Goal: Task Accomplishment & Management: Complete application form

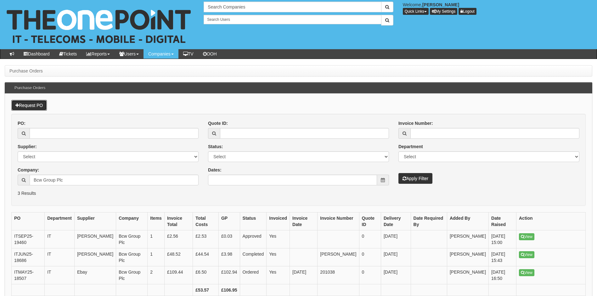
click at [32, 104] on link "Request PO" at bounding box center [29, 105] width 36 height 11
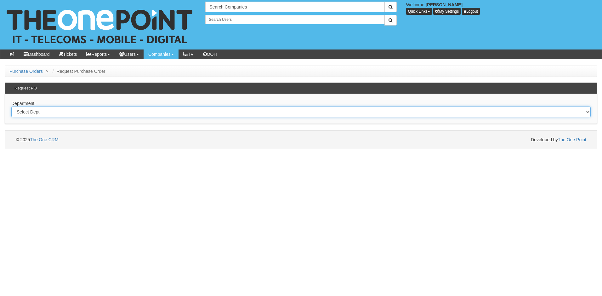
click at [119, 111] on select "Select Dept Digital Internal IT Mobiles Marketing Telecoms" at bounding box center [300, 111] width 579 height 11
select select "?pipeID=&dept=TEL"
click at [11, 106] on select "Select Dept Digital Internal IT Mobiles Marketing Telecoms" at bounding box center [300, 111] width 579 height 11
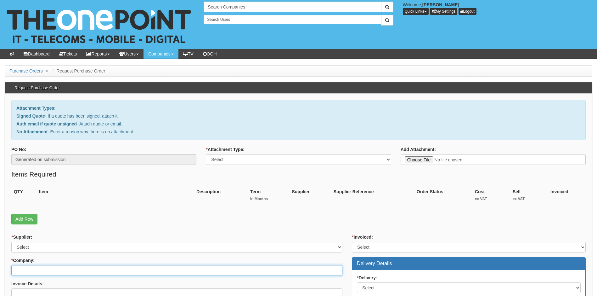
click at [61, 271] on input "* Company:" at bounding box center [176, 270] width 331 height 11
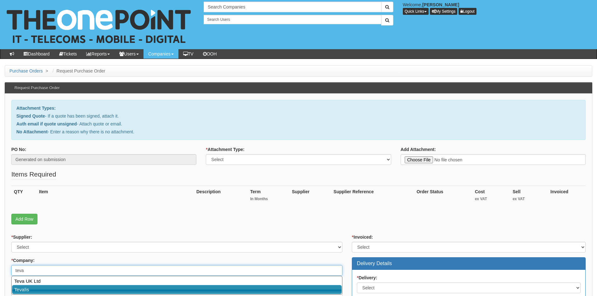
click at [54, 291] on link "Tevalis" at bounding box center [177, 289] width 330 height 9
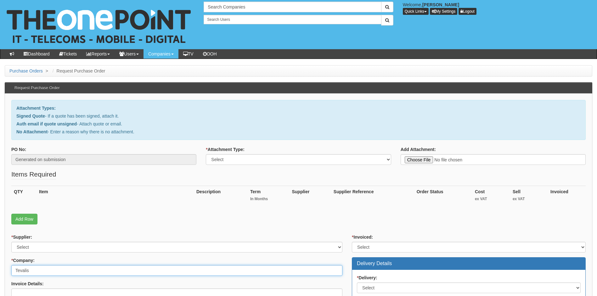
type input "Tevalis"
click at [282, 160] on select "Select Signed Quote Auth email with quote if unsigned No Attachment" at bounding box center [298, 159] width 185 height 11
select select "Signed Quote"
click at [206, 154] on select "Select Signed Quote Auth email with quote if unsigned No Attachment" at bounding box center [298, 159] width 185 height 11
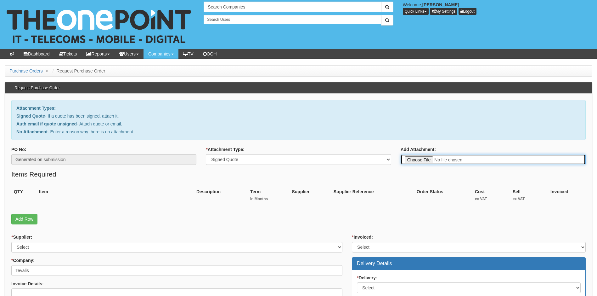
click at [411, 160] on input "Add Attachment:" at bounding box center [493, 159] width 185 height 11
type input "C:\fakepath\Tevalis - M365 Teams Phone Standard.pdf"
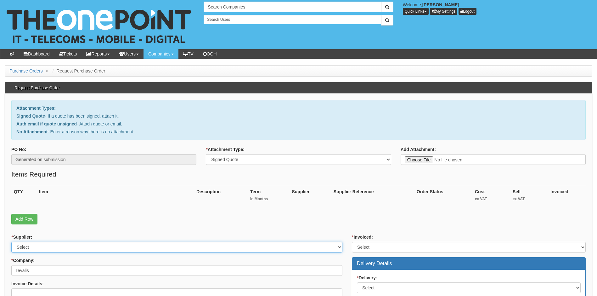
click at [68, 246] on select "Select 123 REG.co.uk 1Password 3 4Gon AA Jones Electric Ltd Abzorb Access Group…" at bounding box center [176, 246] width 331 height 11
select select "72"
click at [68, 246] on select "Select 123 REG.co.uk 1Password 3 4Gon AA Jones Electric Ltd Abzorb Access Group…" at bounding box center [176, 246] width 331 height 11
click at [24, 219] on link "Add Row" at bounding box center [24, 218] width 26 height 11
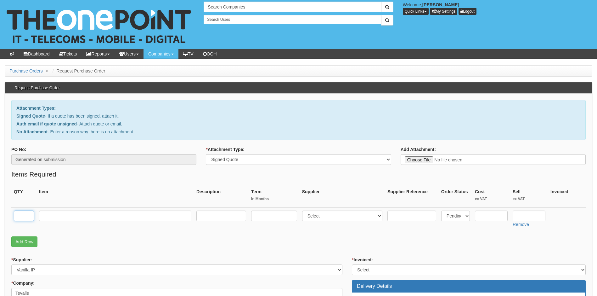
click at [31, 216] on input "text" at bounding box center [24, 215] width 20 height 11
type input "2"
click at [56, 217] on input "text" at bounding box center [115, 215] width 152 height 11
click at [80, 216] on input "M365 Teams Phomne Standard Licences" at bounding box center [115, 215] width 152 height 11
type input "M365 Teams Phone Standard Licences"
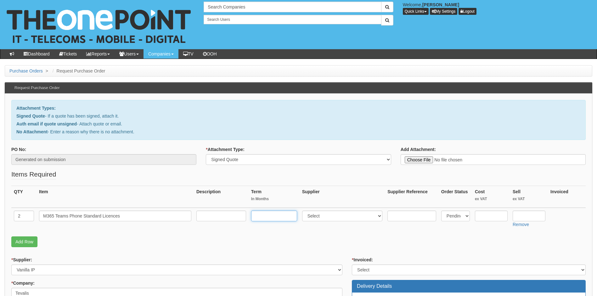
click at [268, 214] on input "text" at bounding box center [274, 215] width 46 height 11
type input "12"
click at [343, 217] on select "Select 123 REG.co.uk 1Password 3 4Gon AA Jones Electric Ltd Abzorb Access Group…" at bounding box center [342, 215] width 81 height 11
select select "72"
click at [349, 215] on select "Select 123 REG.co.uk 1Password 3 4Gon AA Jones Electric Ltd Abzorb Access Group…" at bounding box center [342, 215] width 81 height 11
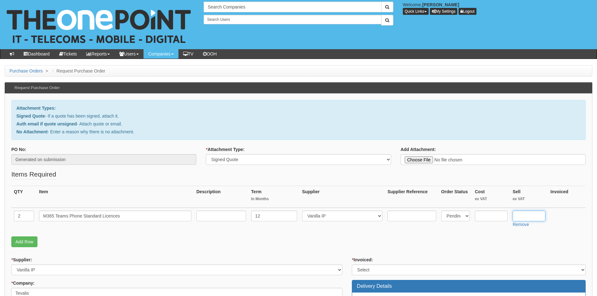
click at [535, 218] on input "text" at bounding box center [529, 215] width 33 height 11
type input "8.09"
click at [487, 214] on input "text" at bounding box center [491, 215] width 33 height 11
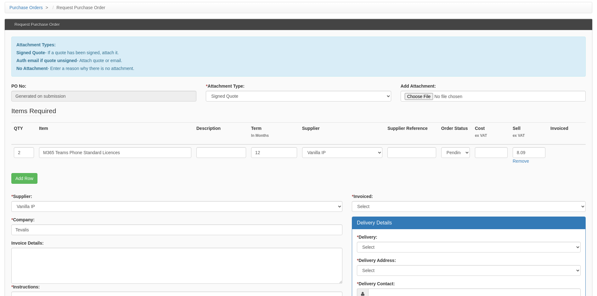
scroll to position [203, 0]
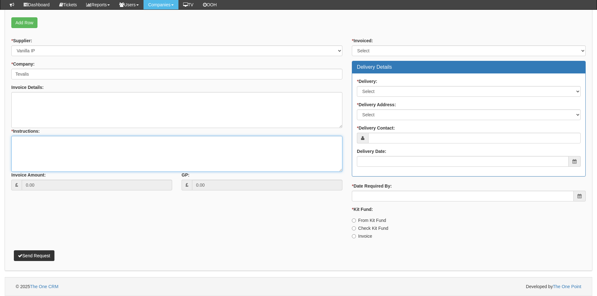
click at [30, 142] on textarea "* Instructions:" at bounding box center [176, 154] width 331 height 36
paste textarea "ticket 424802"
type textarea "Linked to ticket 424802"
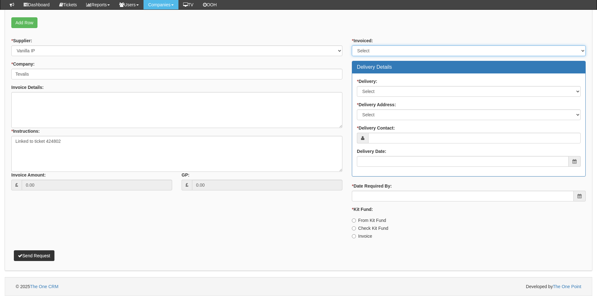
click at [395, 50] on select "Select Yes No N/A STB (part of order)" at bounding box center [469, 50] width 234 height 11
select select "1"
click at [352, 45] on select "Select Yes No N/A STB (part of order)" at bounding box center [469, 50] width 234 height 11
click at [395, 91] on select "Select No Not Applicable Yes" at bounding box center [469, 91] width 224 height 11
select select "3"
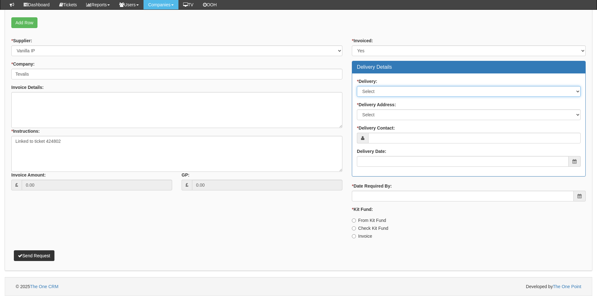
click at [357, 86] on select "Select No Not Applicable Yes" at bounding box center [469, 91] width 224 height 11
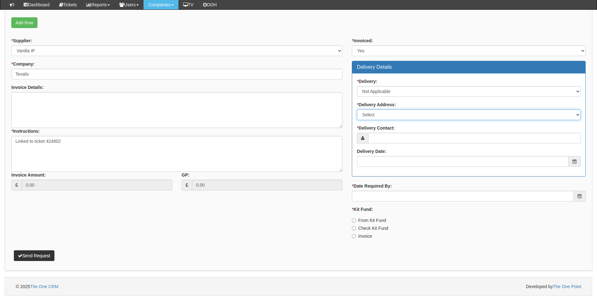
click at [398, 113] on select "Select Not Applicable Main Address - HU130DH Other" at bounding box center [469, 114] width 224 height 11
select select "N/A"
click at [357, 109] on select "Select Not Applicable Main Address - HU130DH Other" at bounding box center [469, 114] width 224 height 11
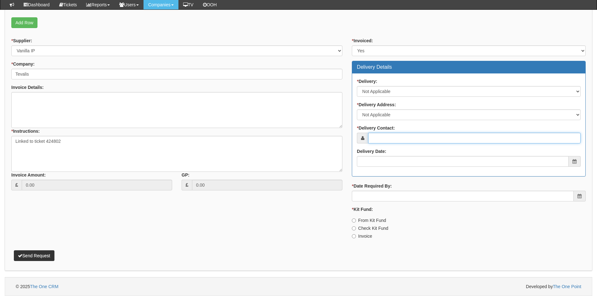
click at [417, 138] on input "* Delivery Contact:" at bounding box center [474, 138] width 213 height 11
paste input "l.johnston@tevalis.com"
type input "l.johnston@tevalis.com"
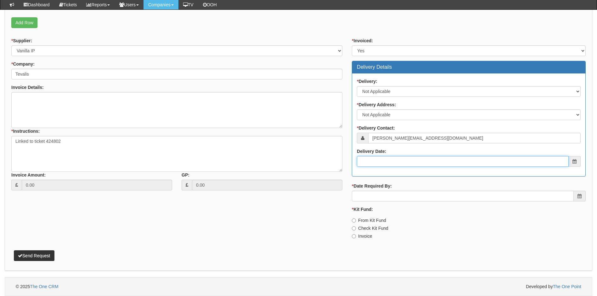
click at [400, 161] on input "Delivery Date:" at bounding box center [463, 161] width 212 height 11
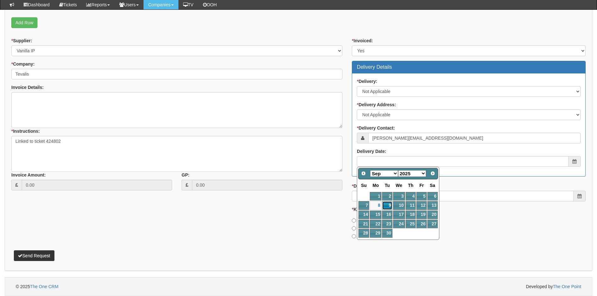
click at [387, 205] on link "9" at bounding box center [387, 205] width 10 height 9
type input "2025-09-09"
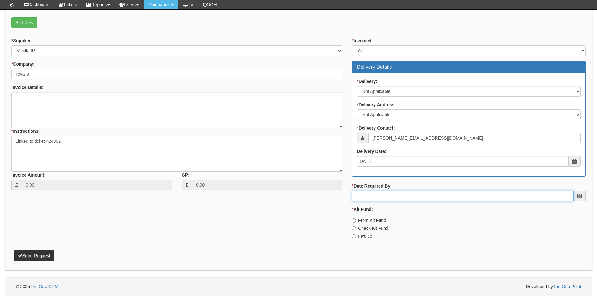
click at [396, 194] on input "* Date Required By:" at bounding box center [463, 195] width 222 height 11
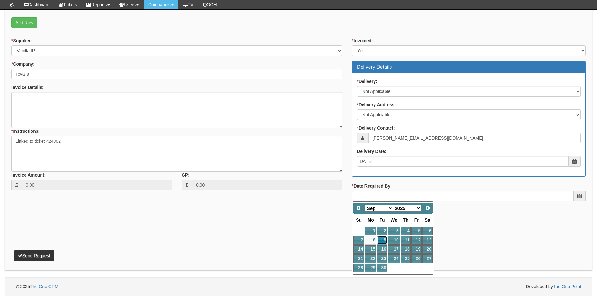
click at [383, 239] on link "9" at bounding box center [382, 239] width 10 height 9
type input "2025-09-09"
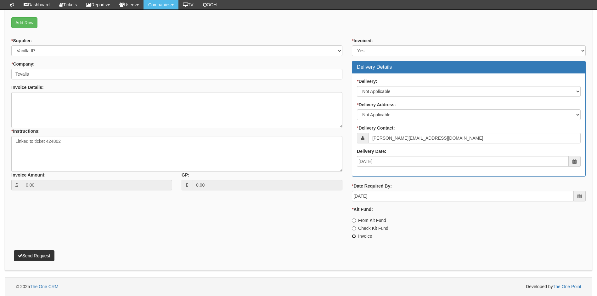
click at [353, 235] on input "Invoice" at bounding box center [354, 236] width 4 height 4
radio input "true"
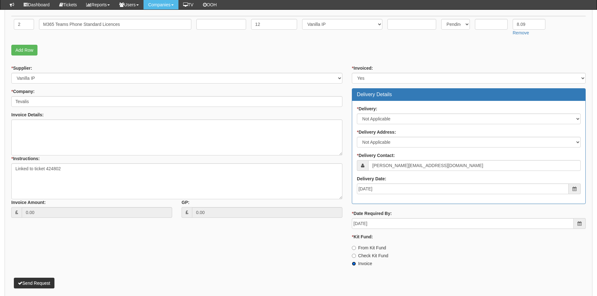
scroll to position [45, 0]
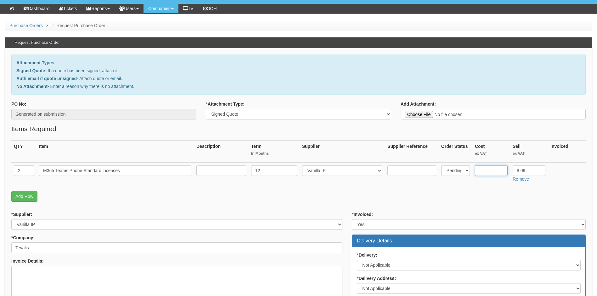
click at [493, 172] on input "text" at bounding box center [491, 170] width 33 height 11
type input "6.60"
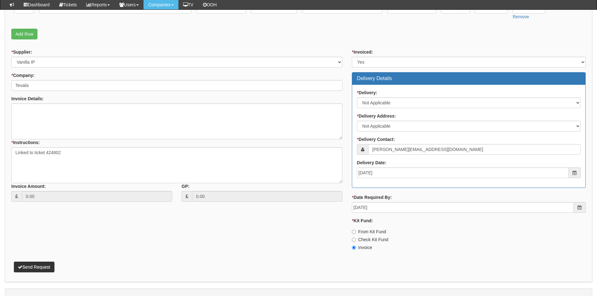
scroll to position [203, 0]
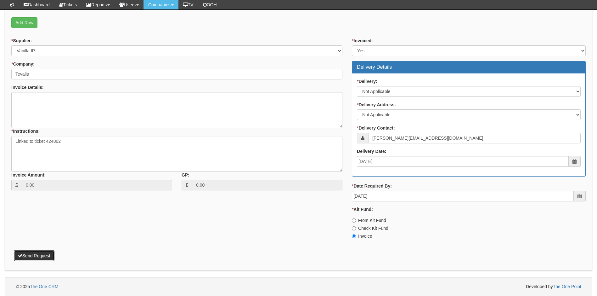
click at [39, 256] on button "Send Request" at bounding box center [34, 255] width 41 height 11
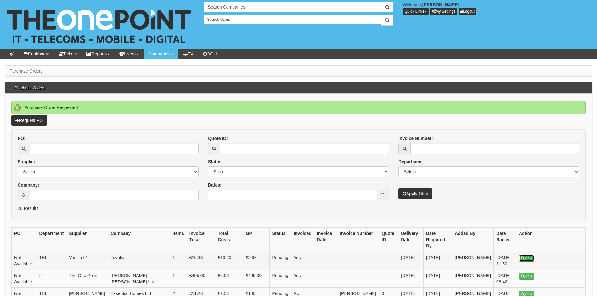
click at [528, 254] on link "View" at bounding box center [526, 257] width 15 height 7
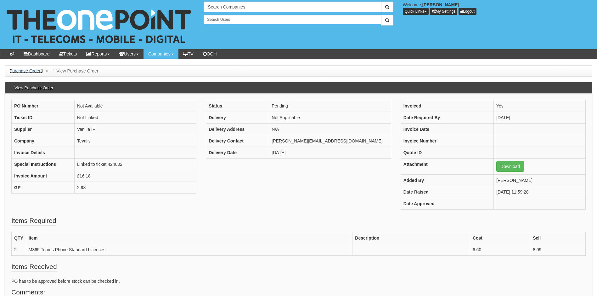
click at [29, 71] on link "Purchase Orders" at bounding box center [25, 70] width 33 height 5
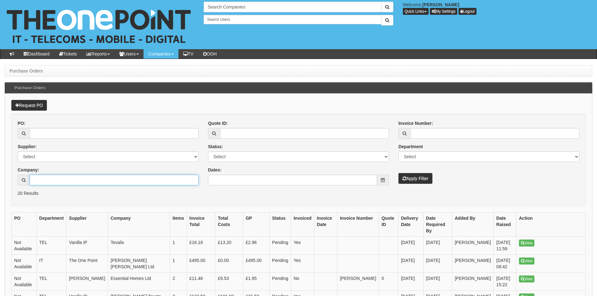
click at [77, 178] on input "Company:" at bounding box center [114, 179] width 169 height 11
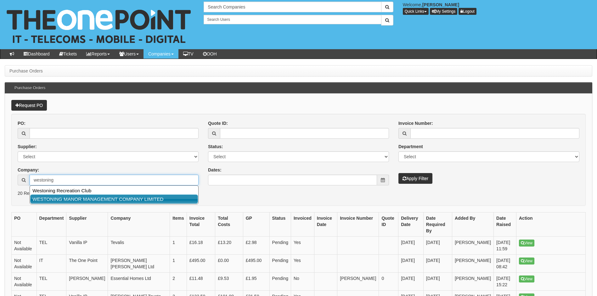
click at [97, 199] on link "WESTONING MANOR MANAGEMENT COMPANY LIMITED" at bounding box center [114, 198] width 168 height 9
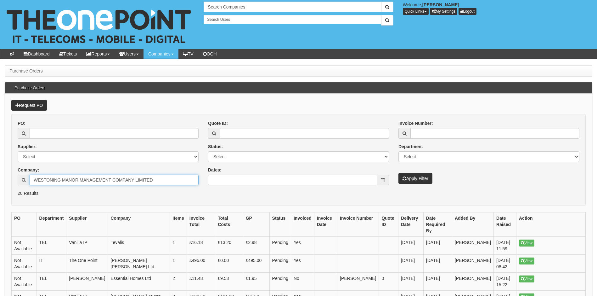
type input "WESTONING MANOR MANAGEMENT COMPANY LIMITED"
click at [410, 179] on button "Apply Filter" at bounding box center [416, 178] width 34 height 11
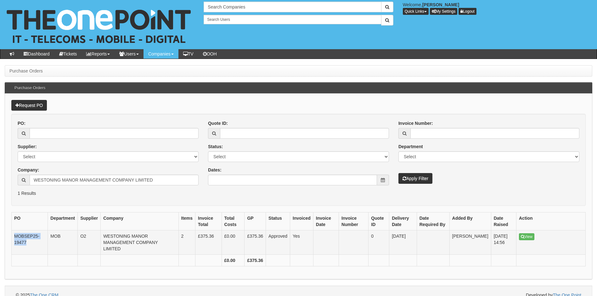
drag, startPoint x: 30, startPoint y: 243, endPoint x: 15, endPoint y: 235, distance: 16.5
click at [15, 235] on td "MOBSEP25-19477" at bounding box center [30, 242] width 36 height 24
copy td "MOBSEP25-19477"
click at [178, 182] on input "WESTONING MANOR MANAGEMENT COMPANY LIMITED" at bounding box center [114, 179] width 169 height 11
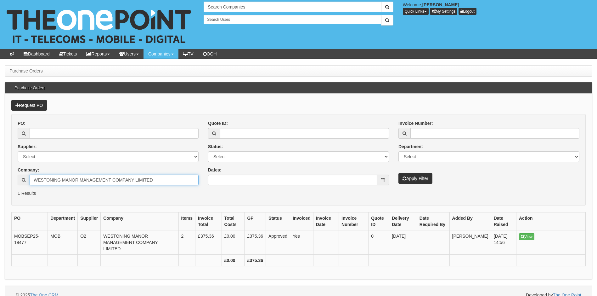
click at [178, 182] on input "WESTONING MANOR MANAGEMENT COMPANY LIMITED" at bounding box center [114, 179] width 169 height 11
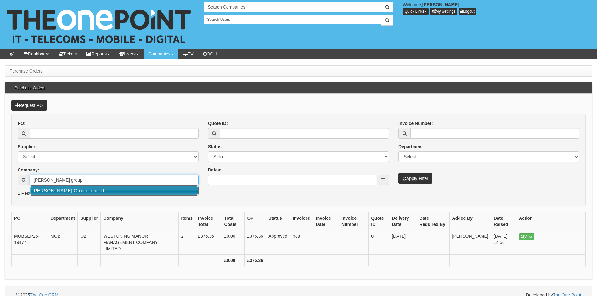
click at [165, 191] on link "[PERSON_NAME] Group Limited" at bounding box center [114, 190] width 168 height 9
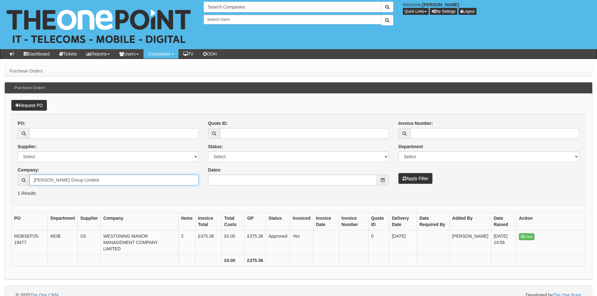
type input "[PERSON_NAME] Group Limited"
click at [418, 179] on button "Apply Filter" at bounding box center [416, 178] width 34 height 11
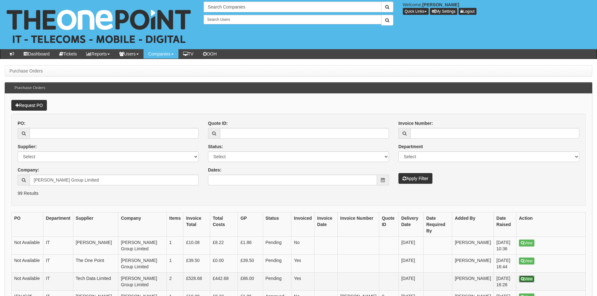
click at [531, 275] on link "View" at bounding box center [526, 278] width 15 height 7
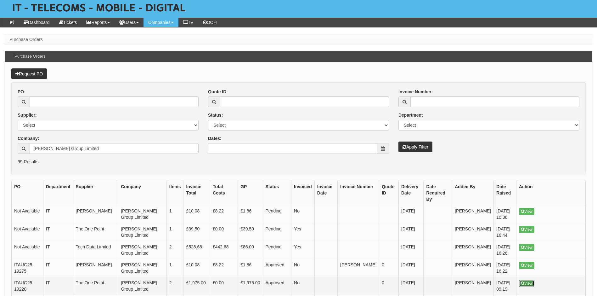
click at [525, 280] on link "View" at bounding box center [526, 283] width 15 height 7
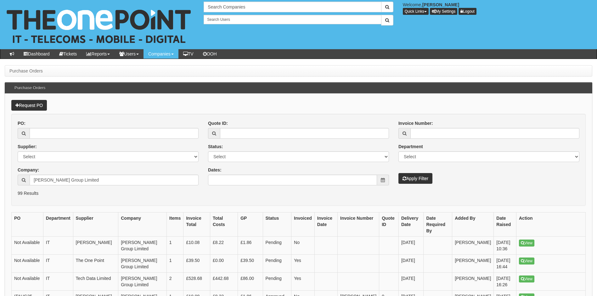
scroll to position [31, 0]
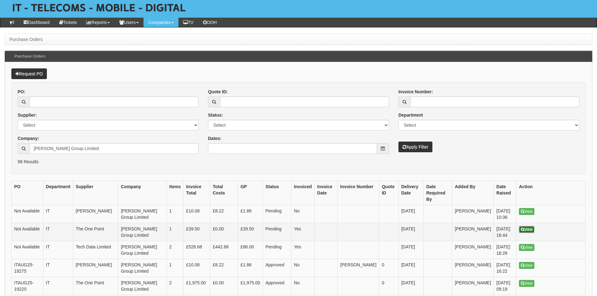
click at [534, 226] on link "View" at bounding box center [526, 229] width 15 height 7
